Goal: Transaction & Acquisition: Obtain resource

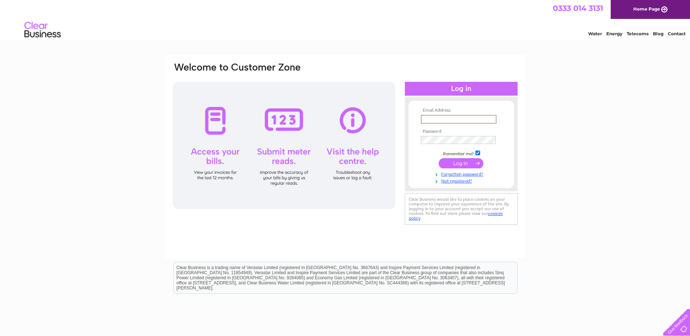
click at [459, 118] on input "text" at bounding box center [459, 119] width 76 height 9
type input "jodie@birdplant.co.uk"
click at [438, 158] on input "submit" at bounding box center [460, 163] width 45 height 10
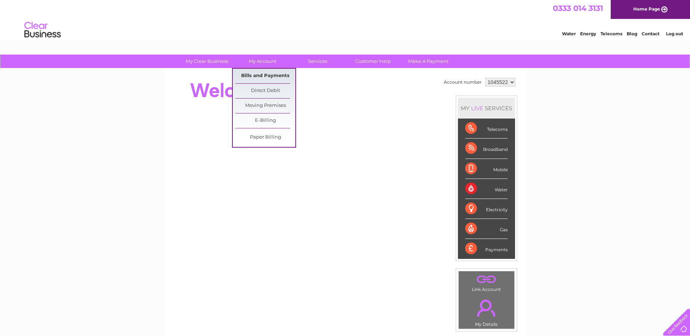
click at [251, 74] on link "Bills and Payments" at bounding box center [265, 76] width 60 height 15
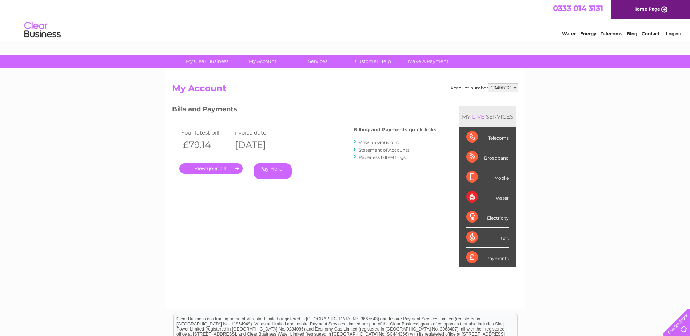
click at [389, 142] on link "View previous bills" at bounding box center [378, 142] width 40 height 5
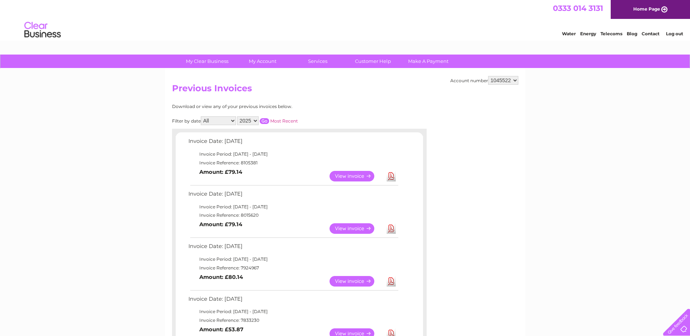
click at [343, 228] on link "View" at bounding box center [355, 228] width 53 height 11
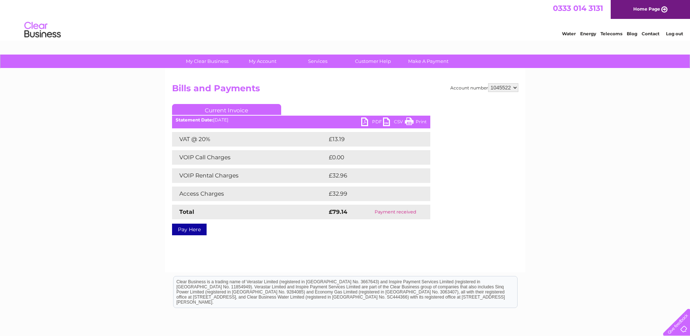
click at [371, 120] on link "PDF" at bounding box center [372, 122] width 22 height 11
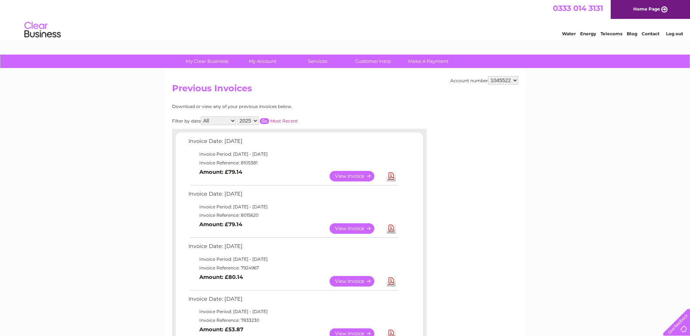
click at [346, 175] on link "View" at bounding box center [355, 176] width 53 height 11
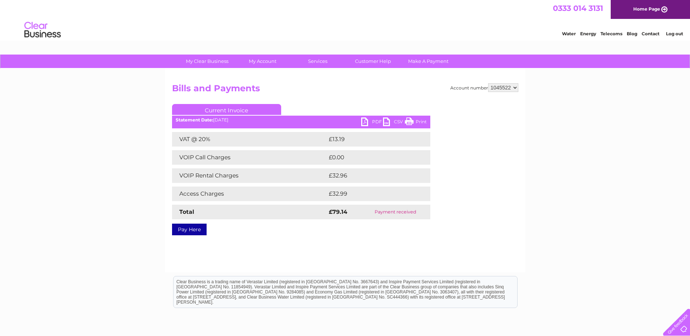
click at [378, 123] on link "PDF" at bounding box center [372, 122] width 22 height 11
